Goal: Task Accomplishment & Management: Use online tool/utility

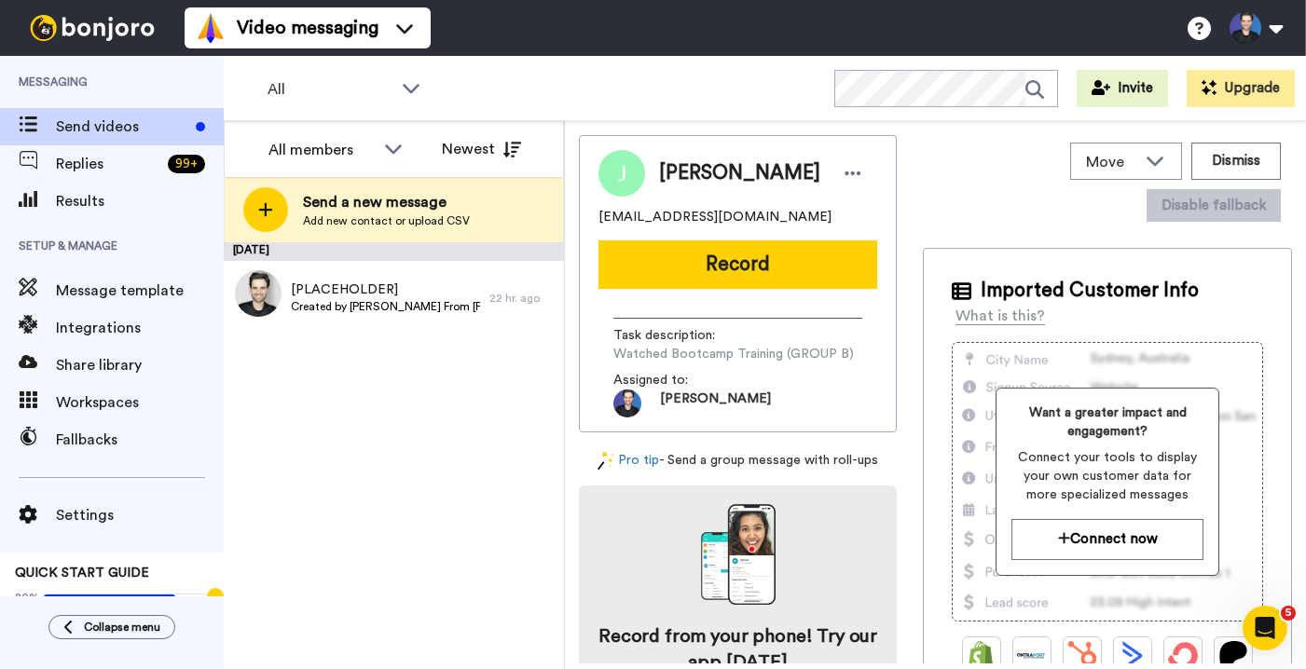
click at [483, 482] on div "[DATE] [PLACEHOLDER] Created by [PERSON_NAME] [PERSON_NAME][GEOGRAPHIC_DATA] 22…" at bounding box center [394, 455] width 340 height 427
click at [445, 420] on div "[DATE] [PLACEHOLDER] Created by [PERSON_NAME] [PERSON_NAME][GEOGRAPHIC_DATA] 22…" at bounding box center [394, 455] width 340 height 427
drag, startPoint x: 517, startPoint y: 425, endPoint x: 506, endPoint y: 402, distance: 25.5
click at [517, 424] on div "[DATE] [PLACEHOLDER] Created by [PERSON_NAME] [PERSON_NAME][GEOGRAPHIC_DATA] 22…" at bounding box center [394, 455] width 340 height 427
click at [434, 304] on span "Created by [PERSON_NAME] From [PERSON_NAME][GEOGRAPHIC_DATA]" at bounding box center [385, 306] width 189 height 15
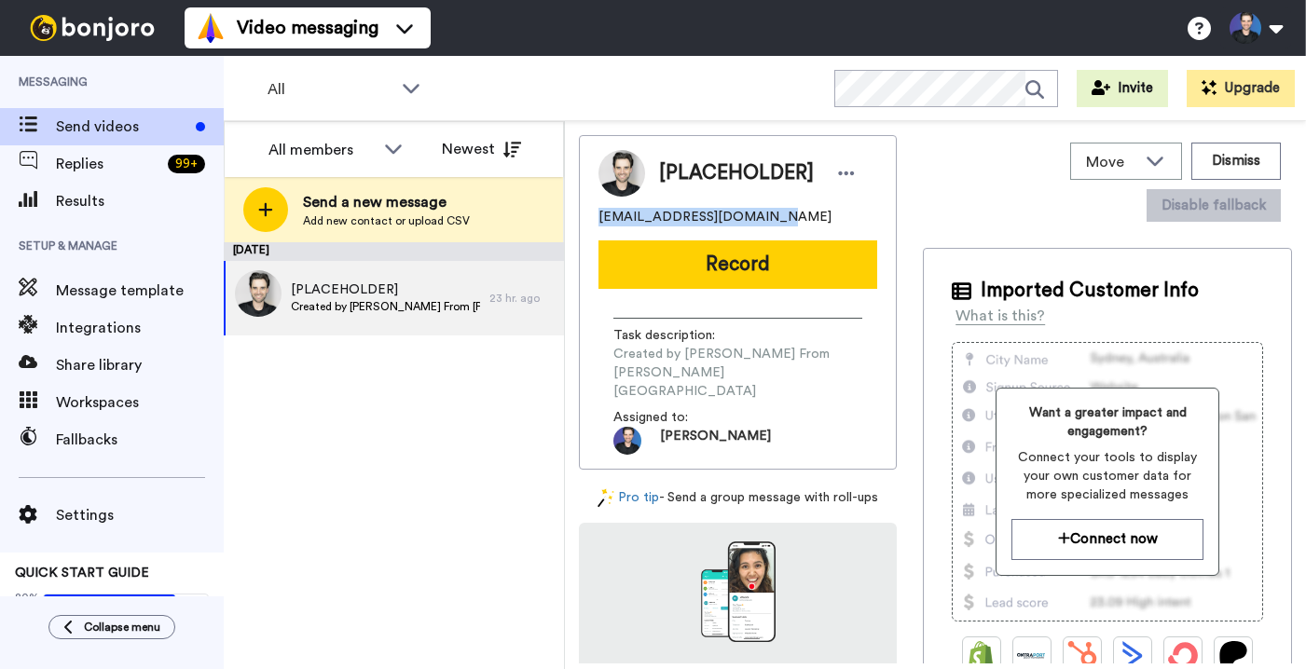
drag, startPoint x: 783, startPoint y: 219, endPoint x: 595, endPoint y: 219, distance: 188.4
click at [595, 219] on div "[PLACEHOLDER] dappuniversity@gmail.com Record Task description : Created by Gre…" at bounding box center [738, 302] width 318 height 335
copy span "dappuniversity@gmail.com"
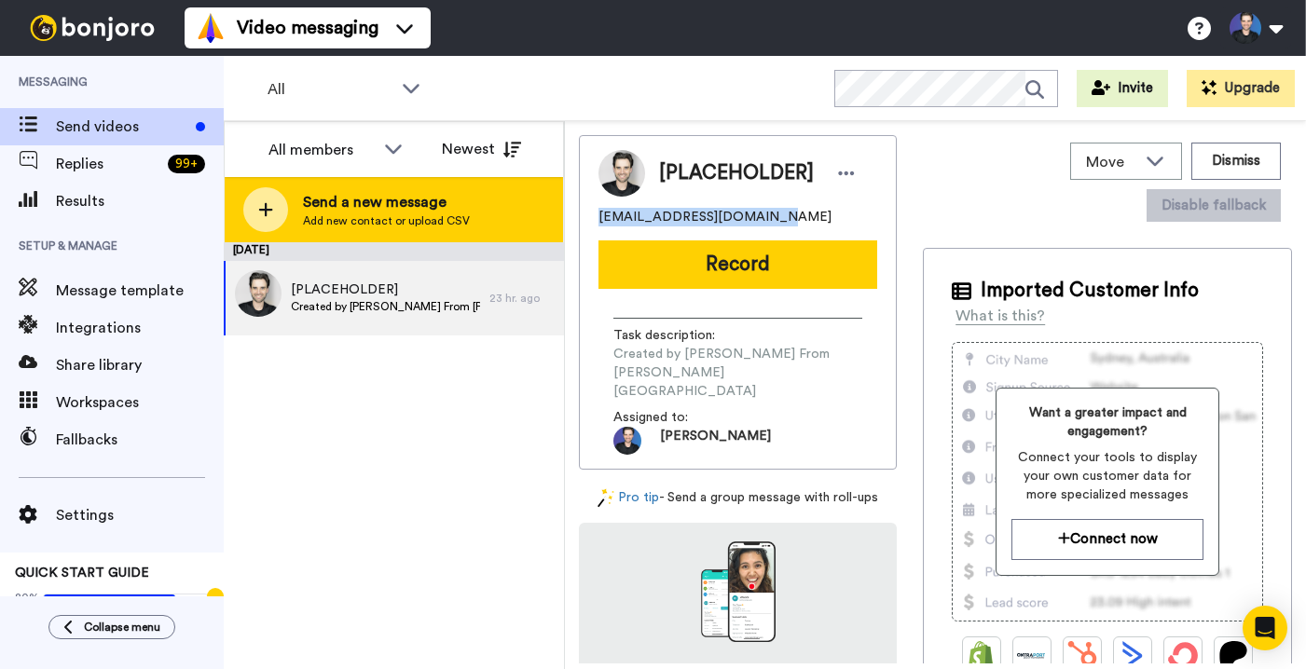
click at [508, 198] on div "Send a new message Add new contact or upload CSV" at bounding box center [394, 209] width 338 height 65
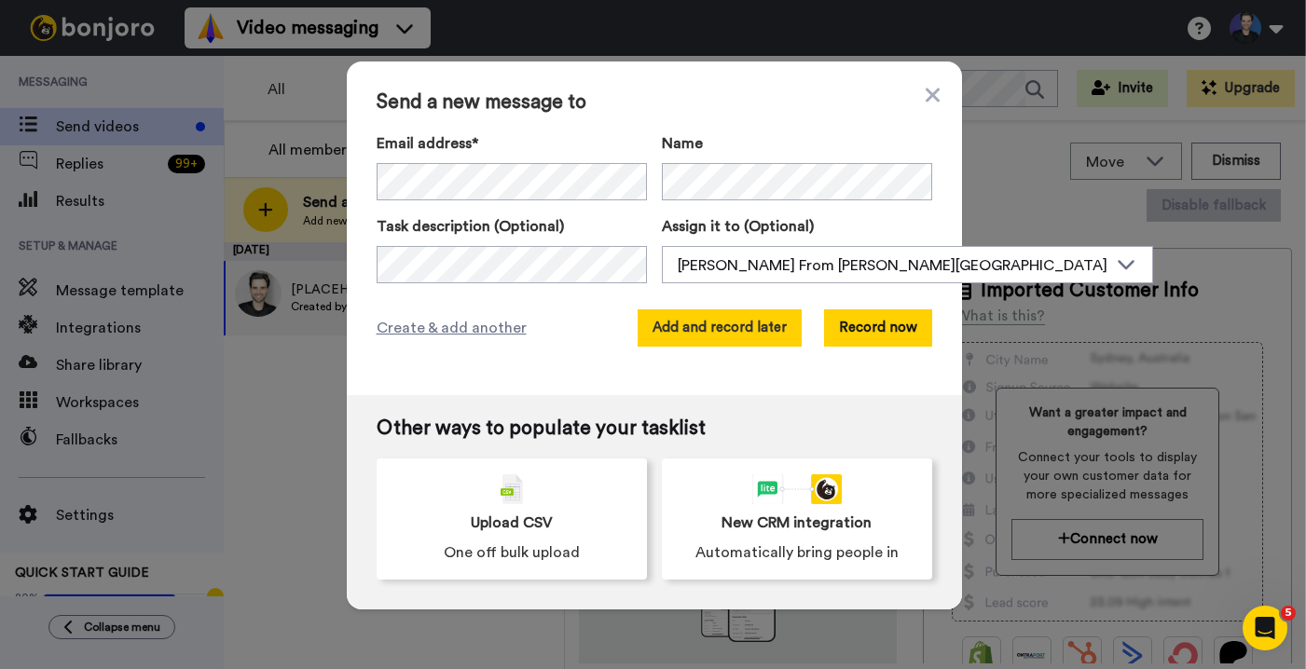
click at [697, 325] on button "Add and record later" at bounding box center [720, 328] width 164 height 37
